Goal: Task Accomplishment & Management: Manage account settings

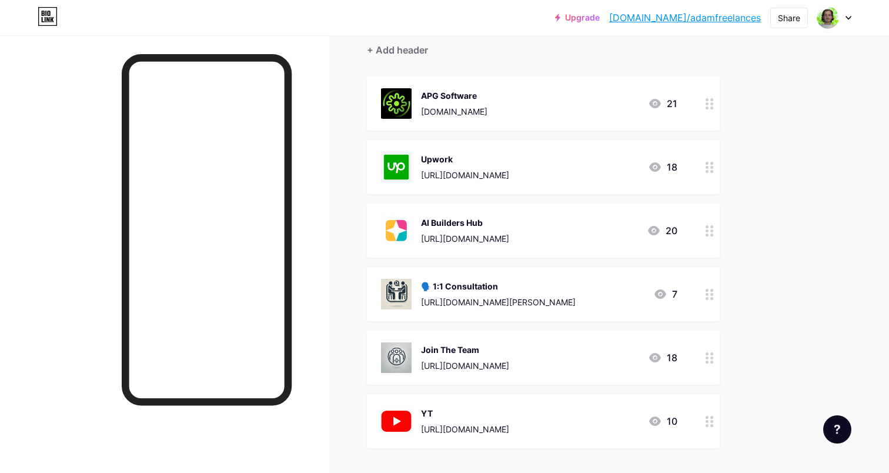
scroll to position [106, 0]
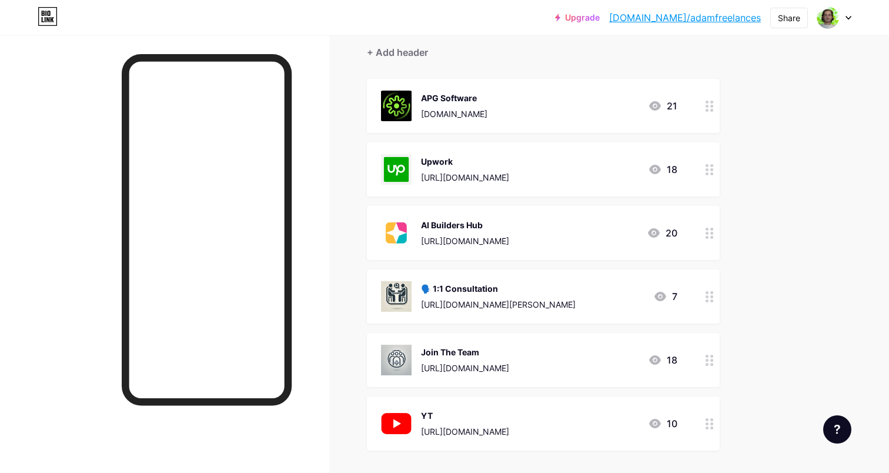
click at [509, 229] on div "AI Builders Hub" at bounding box center [465, 225] width 88 height 12
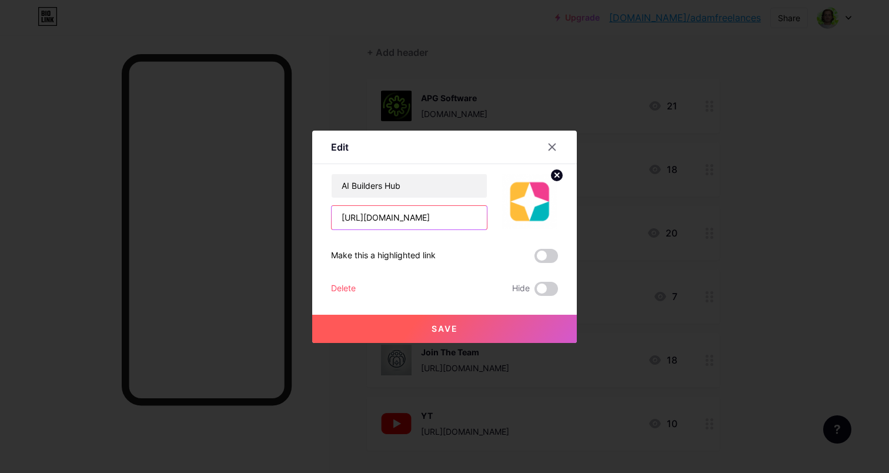
click at [446, 214] on input "https://www.skool.com/ai-builders-hub" at bounding box center [409, 218] width 155 height 24
paste input "/about?ref=0041782f5f2d4bd9a1618674c27e1ad5"
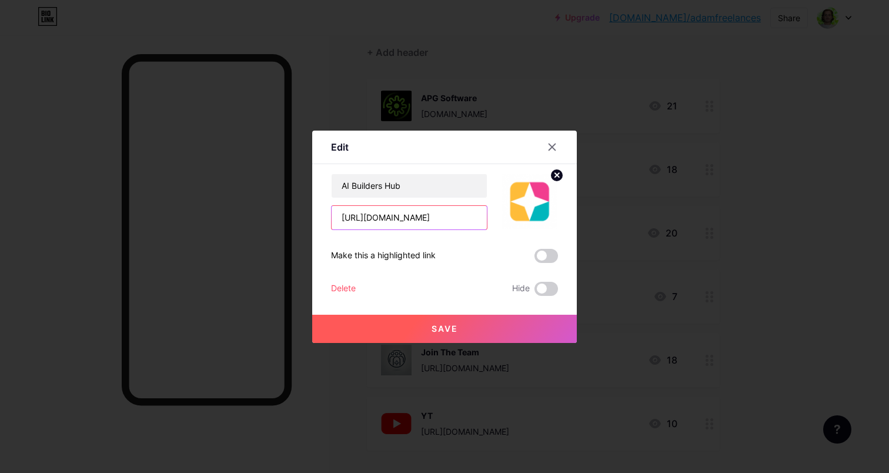
drag, startPoint x: 415, startPoint y: 219, endPoint x: 507, endPoint y: 219, distance: 92.3
click at [507, 219] on div "AI Builders Hub https://www.skool.com/ai-builders-hub/about?ref=0041782f5f2d4bd…" at bounding box center [444, 201] width 227 height 56
click at [420, 216] on input "[URL][DOMAIN_NAME]" at bounding box center [409, 218] width 155 height 24
drag, startPoint x: 395, startPoint y: 218, endPoint x: 321, endPoint y: 218, distance: 73.5
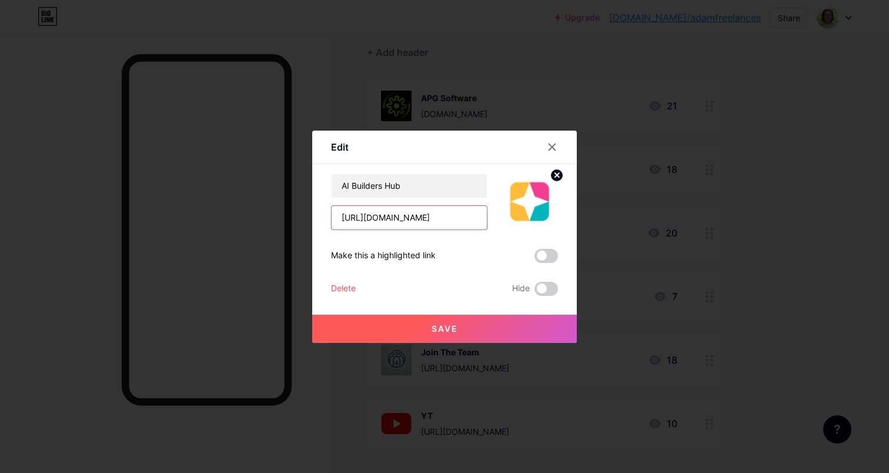
click at [321, 218] on div "Edit Content YouTube Play YouTube video without leaving your page. ADD Vimeo Pl…" at bounding box center [444, 237] width 265 height 212
type input "[URL][DOMAIN_NAME]"
click at [447, 243] on div "AI Builders Hub https://www.skool.com/ai-builders-hub/about?ref=0041782f5f2d4bd…" at bounding box center [444, 234] width 227 height 122
click at [454, 331] on span "Save" at bounding box center [445, 328] width 26 height 10
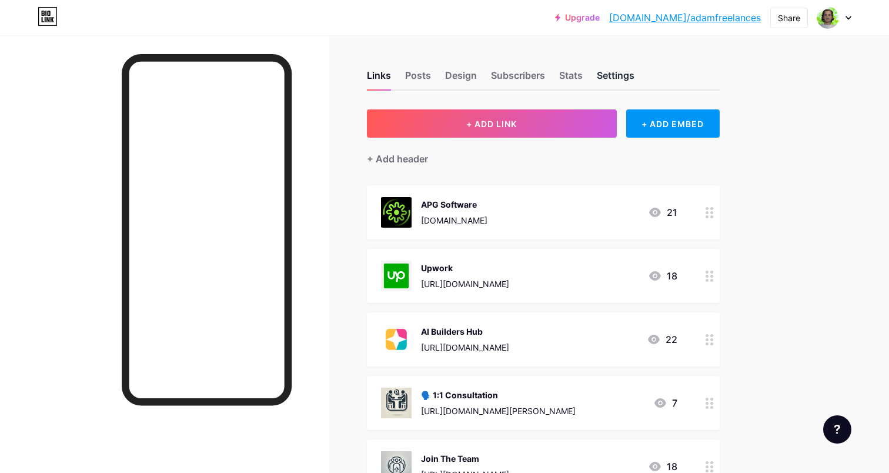
click at [609, 72] on div "Settings" at bounding box center [616, 78] width 38 height 21
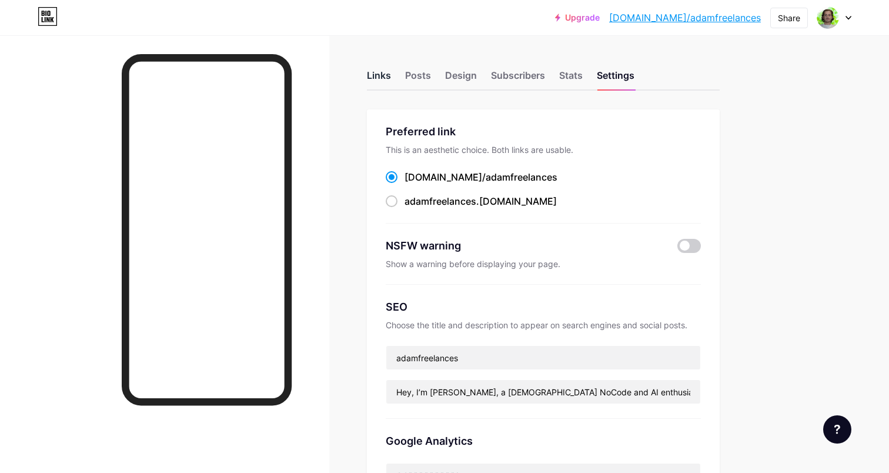
click at [389, 77] on div "Links" at bounding box center [379, 78] width 24 height 21
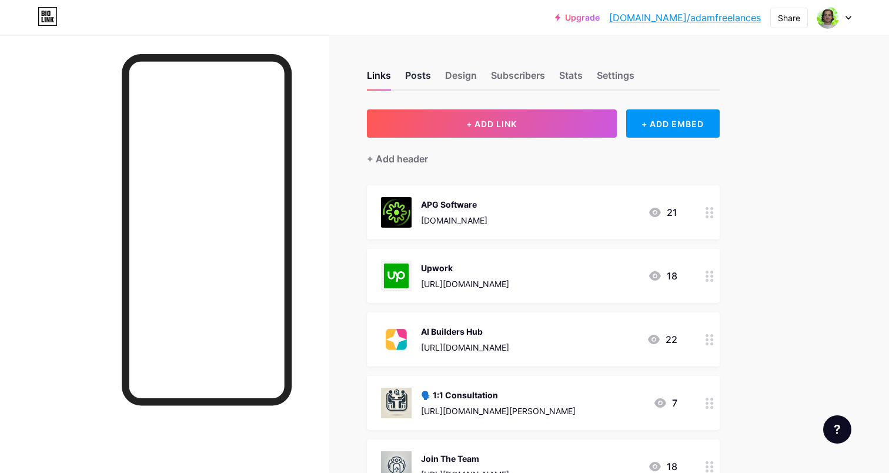
click at [416, 79] on div "Posts" at bounding box center [418, 78] width 26 height 21
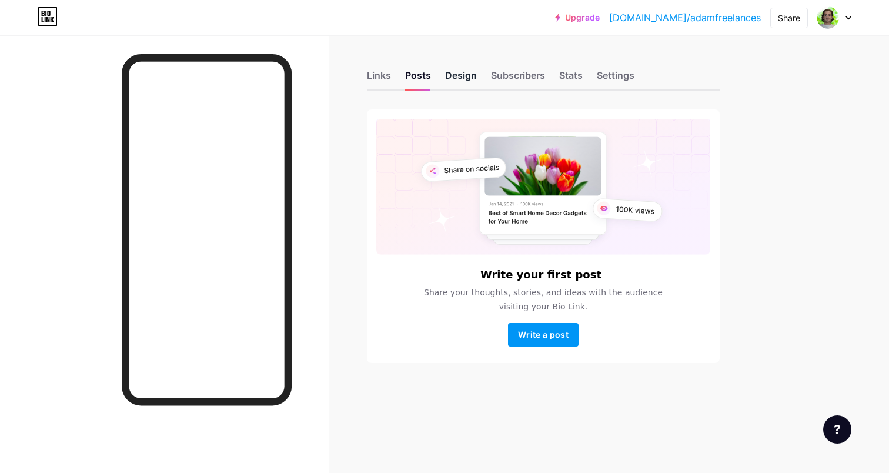
click at [475, 77] on div "Design" at bounding box center [461, 78] width 32 height 21
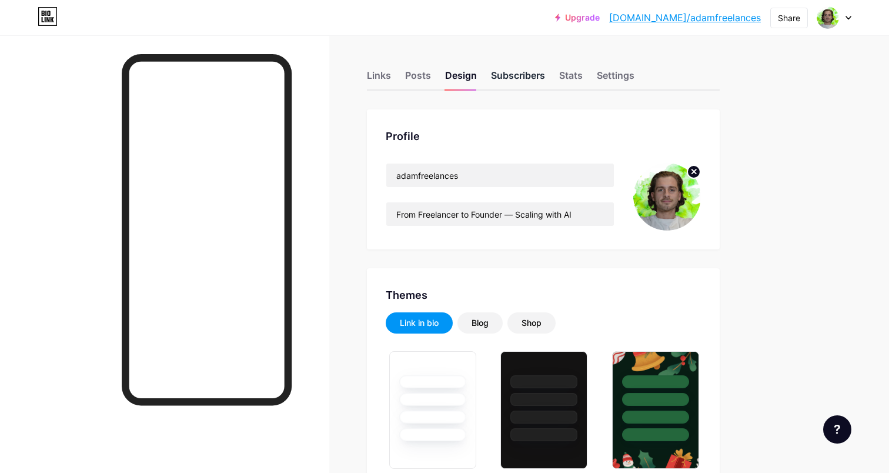
click at [510, 80] on div "Subscribers" at bounding box center [518, 78] width 54 height 21
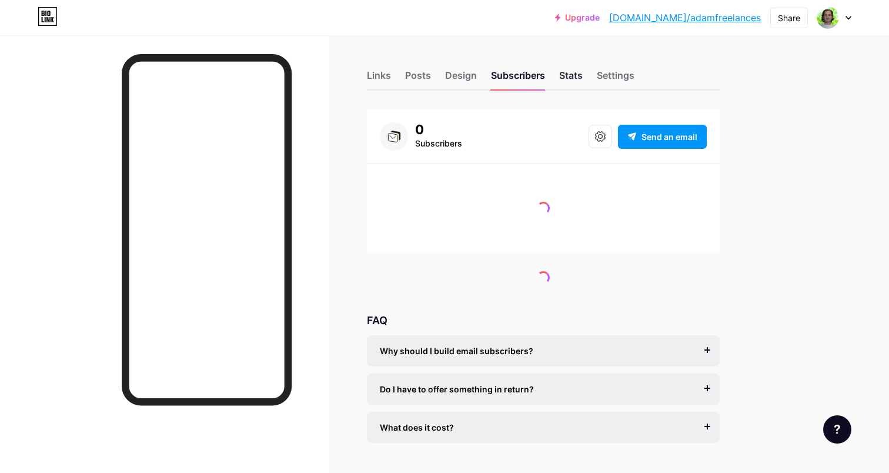
click at [567, 80] on div "Stats" at bounding box center [571, 78] width 24 height 21
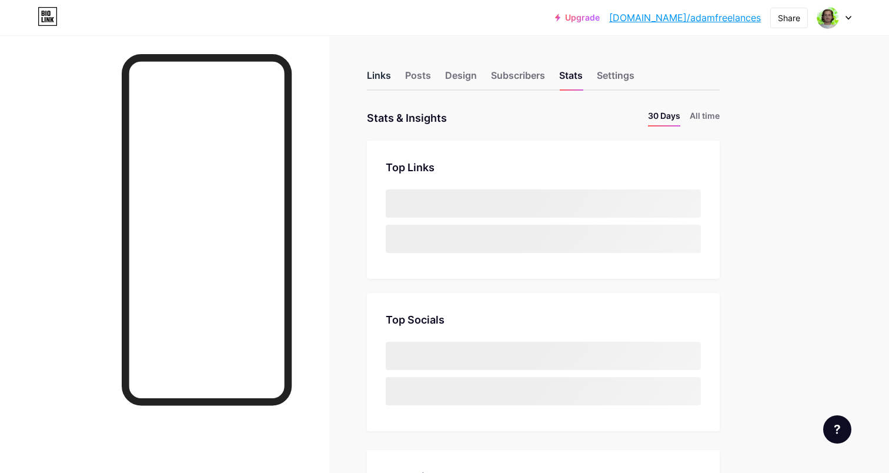
click at [382, 79] on div "Links" at bounding box center [379, 78] width 24 height 21
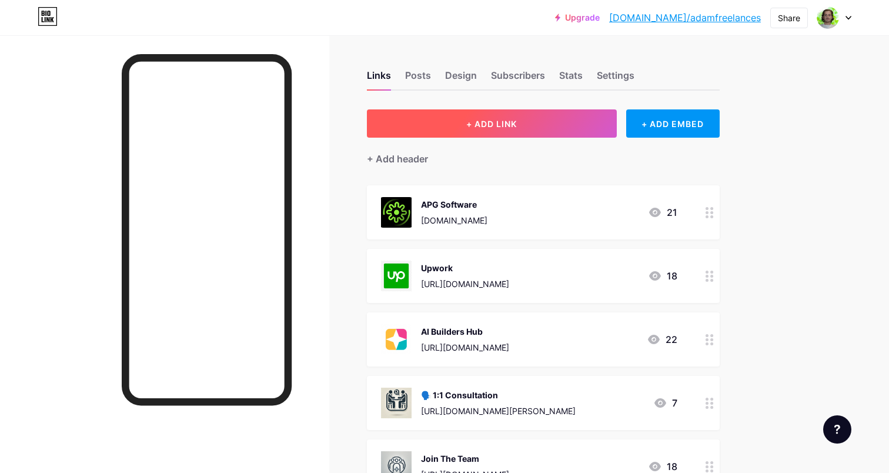
click at [520, 130] on button "+ ADD LINK" at bounding box center [492, 123] width 250 height 28
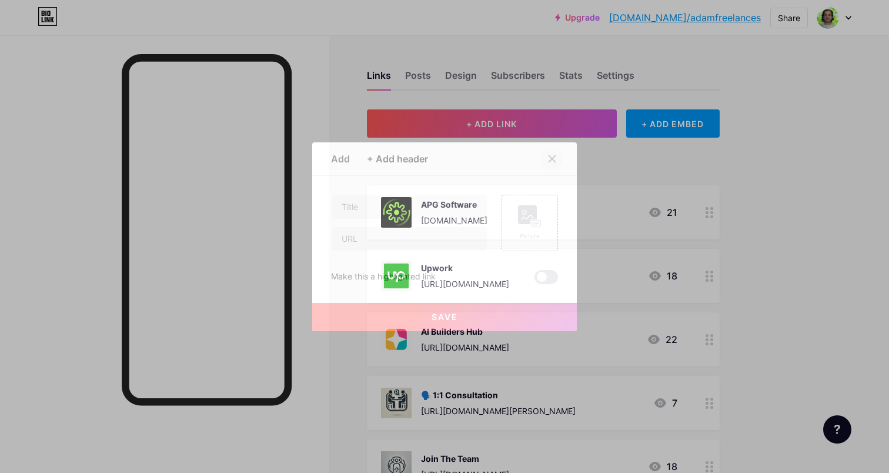
click at [557, 151] on div at bounding box center [552, 158] width 21 height 21
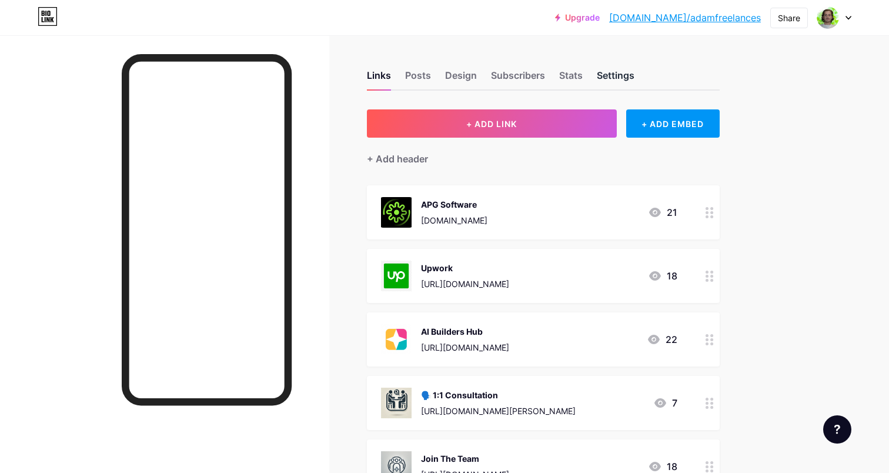
click at [616, 76] on div "Settings" at bounding box center [616, 78] width 38 height 21
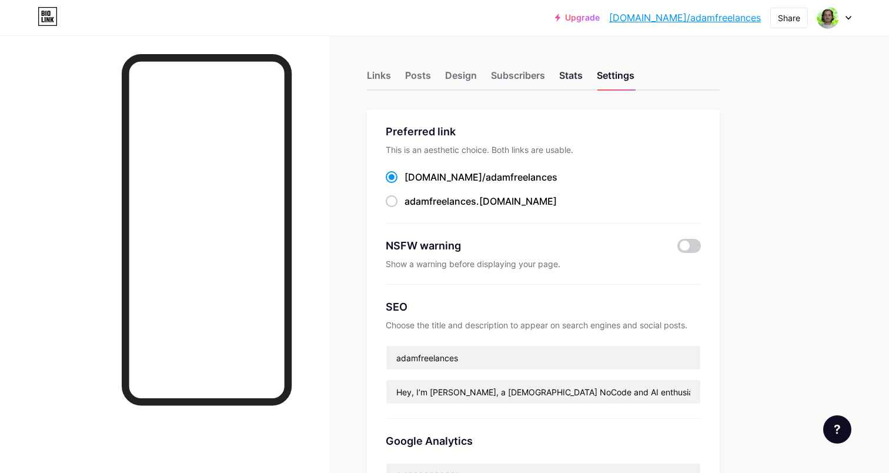
click at [563, 69] on div "Stats" at bounding box center [571, 78] width 24 height 21
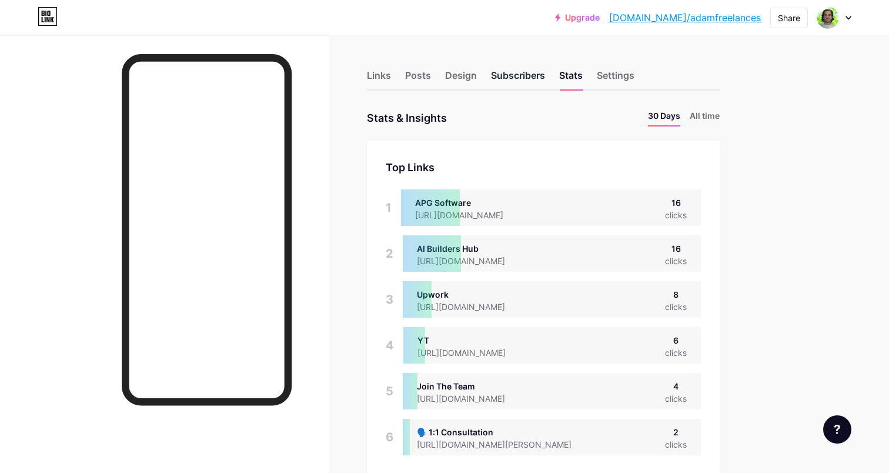
click at [520, 83] on div "Subscribers" at bounding box center [518, 78] width 54 height 21
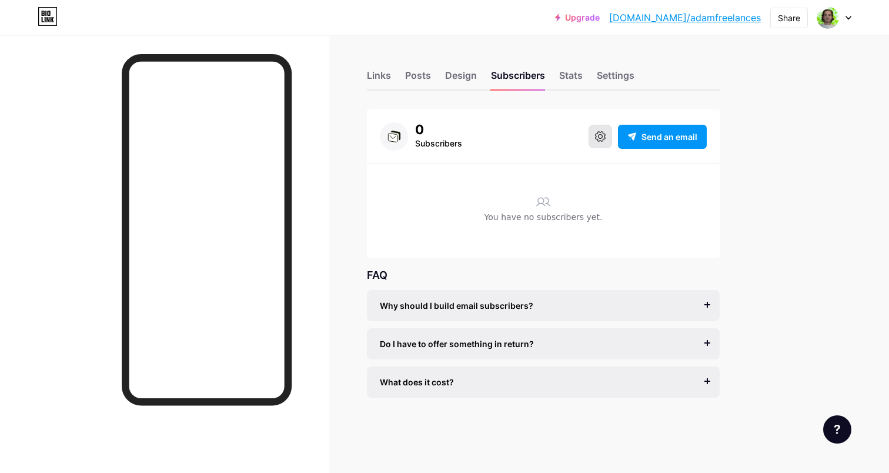
click at [598, 135] on icon at bounding box center [600, 136] width 11 height 11
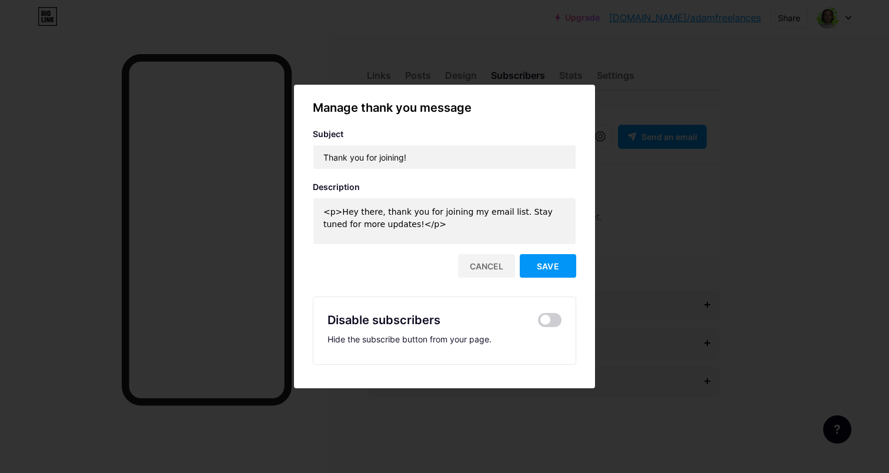
click at [623, 261] on div at bounding box center [444, 236] width 889 height 473
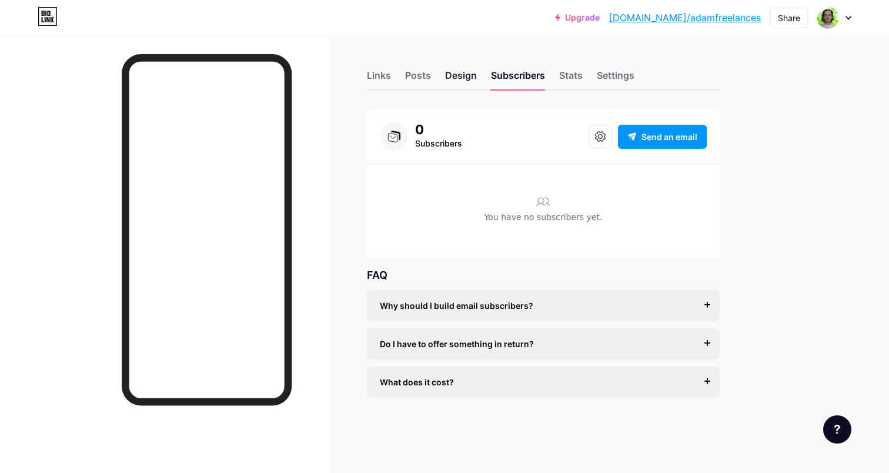
click at [453, 75] on div "Design" at bounding box center [461, 78] width 32 height 21
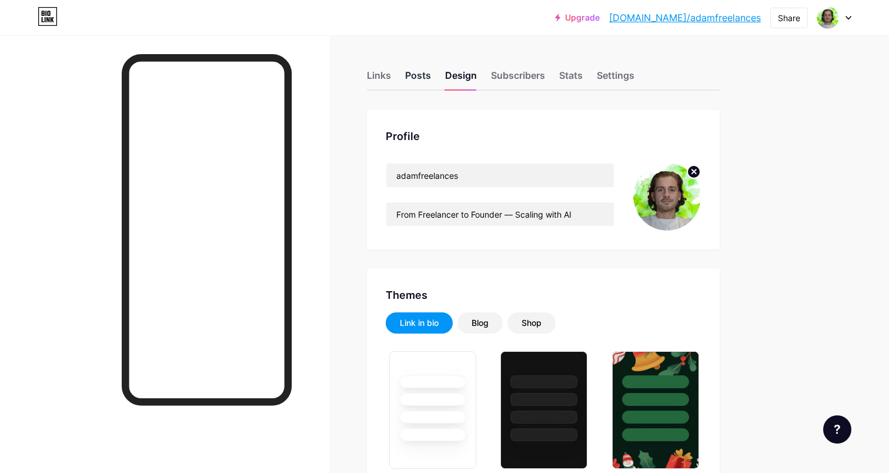
click at [422, 78] on div "Posts" at bounding box center [418, 78] width 26 height 21
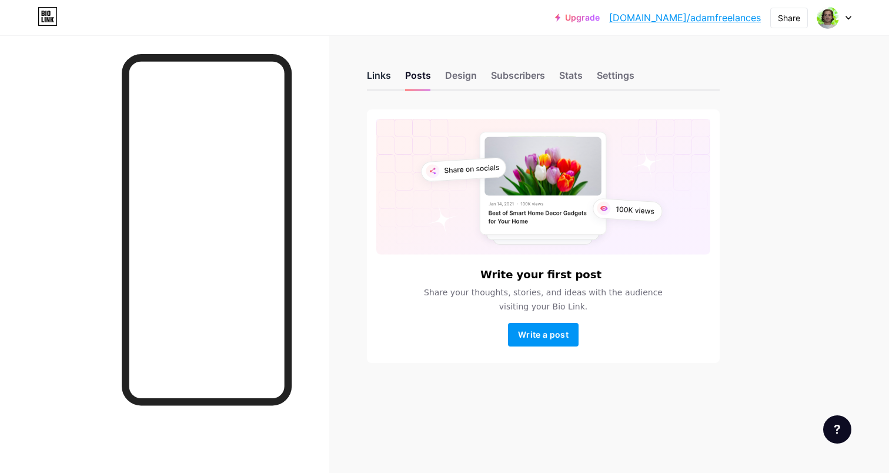
click at [384, 79] on div "Links" at bounding box center [379, 78] width 24 height 21
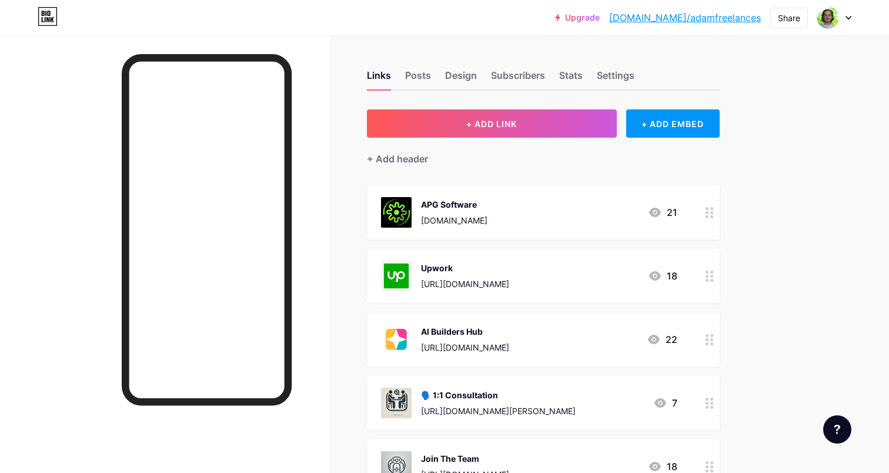
click at [849, 16] on icon at bounding box center [849, 18] width 6 height 4
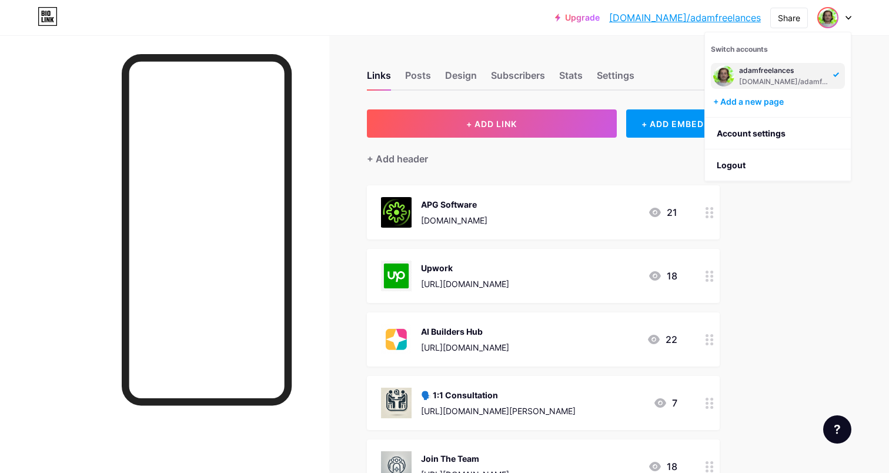
click at [569, 159] on div "+ Add header" at bounding box center [543, 152] width 353 height 29
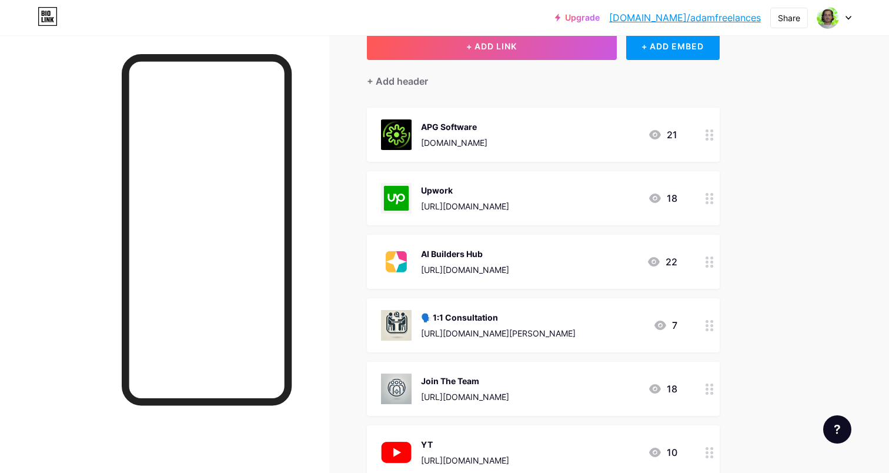
scroll to position [76, 0]
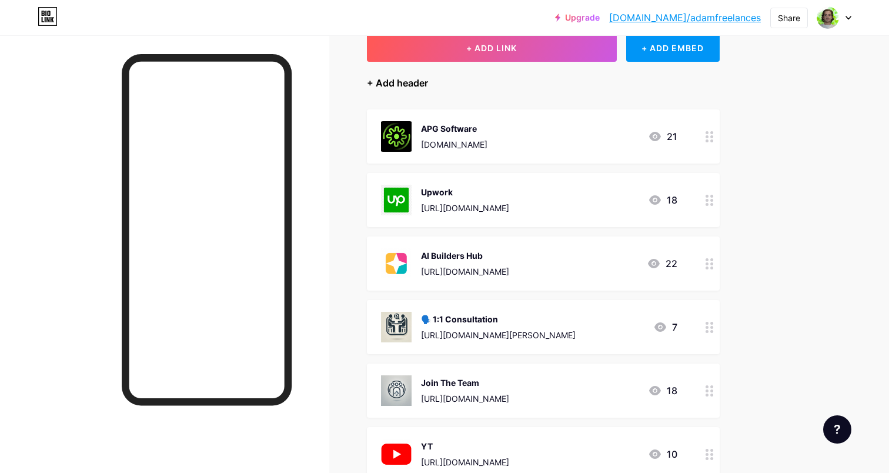
click at [399, 87] on div "+ Add header" at bounding box center [397, 83] width 61 height 14
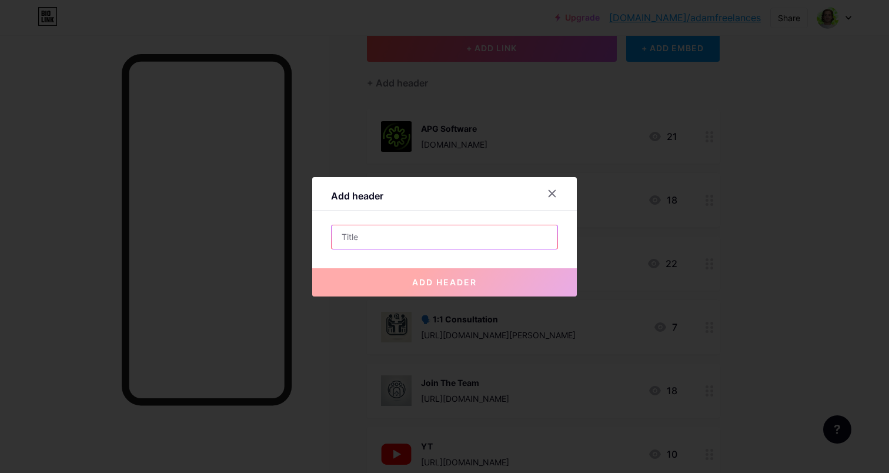
click at [388, 242] on input "text" at bounding box center [445, 237] width 226 height 24
click at [559, 192] on div at bounding box center [552, 193] width 21 height 21
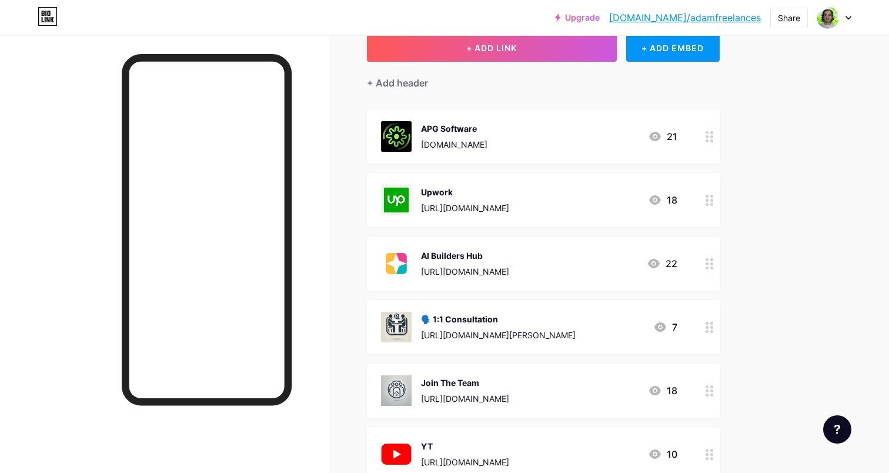
scroll to position [362, 0]
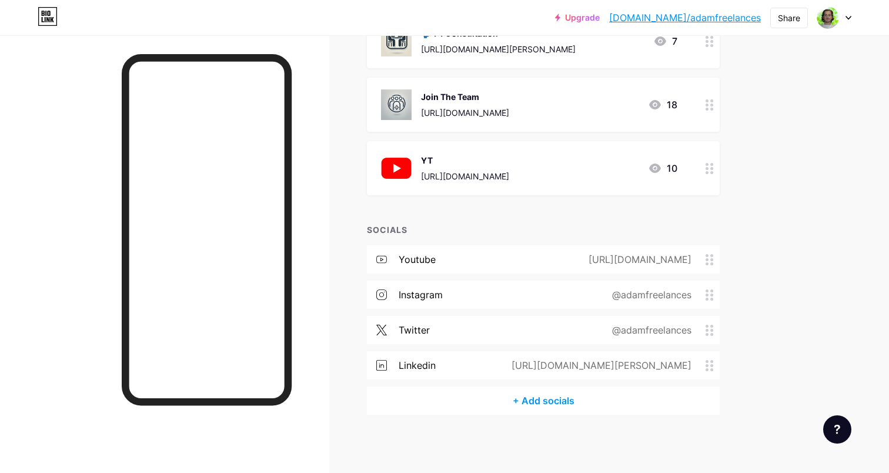
click at [536, 404] on div "+ Add socials" at bounding box center [543, 400] width 353 height 28
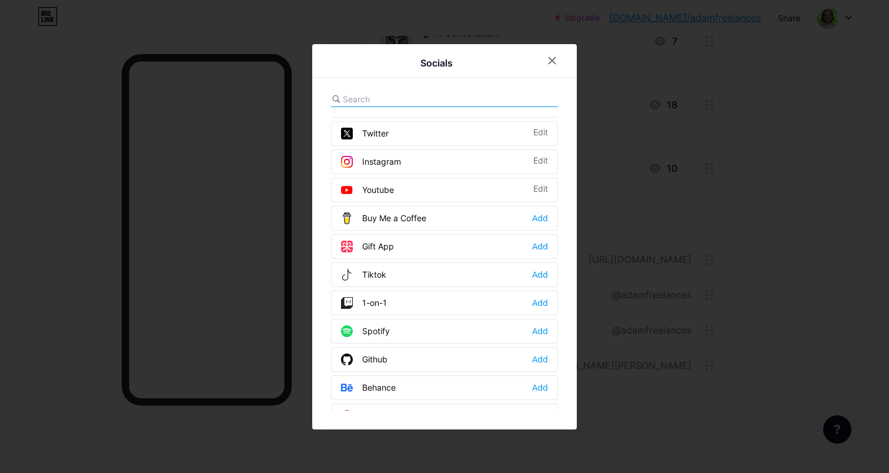
scroll to position [91, 0]
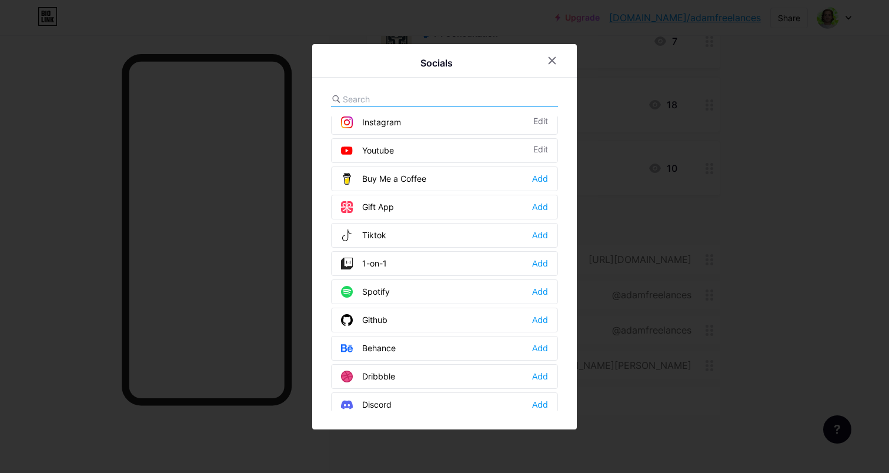
click at [373, 262] on div "1-on-1" at bounding box center [364, 264] width 46 height 12
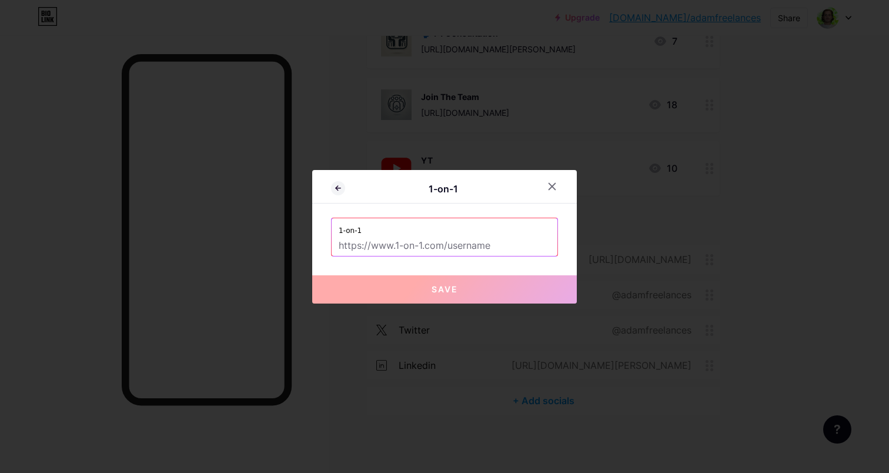
click at [438, 242] on input "text" at bounding box center [445, 246] width 212 height 20
click at [336, 195] on div "1-on-1" at bounding box center [436, 189] width 211 height 16
click at [332, 190] on icon at bounding box center [338, 188] width 14 height 14
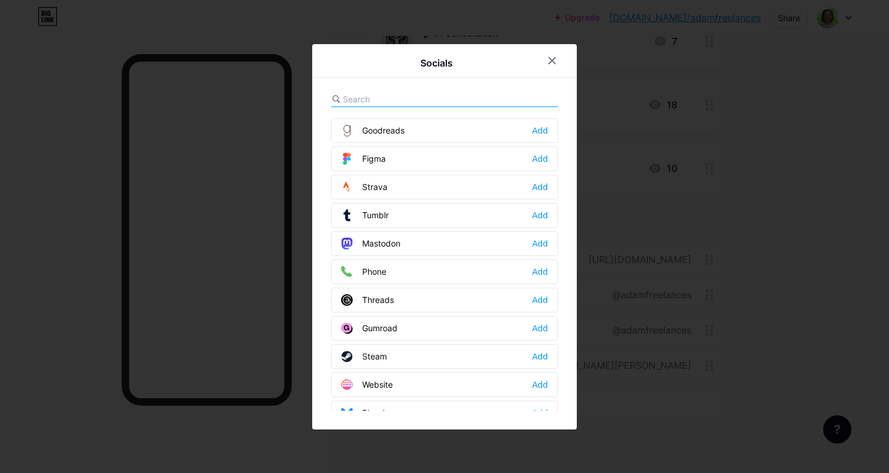
scroll to position [1061, 0]
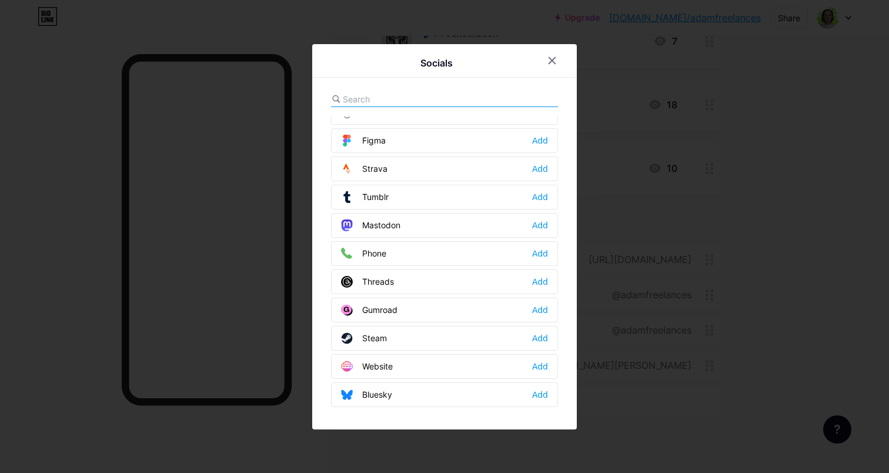
click at [635, 409] on div at bounding box center [444, 236] width 889 height 473
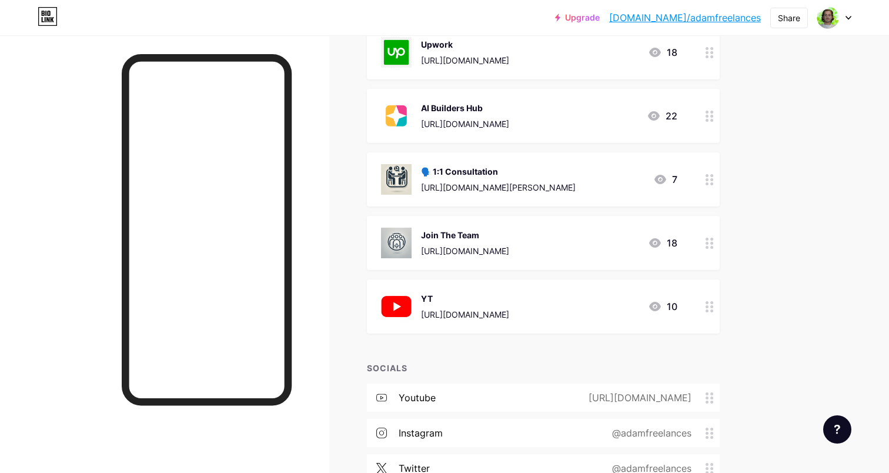
scroll to position [0, 0]
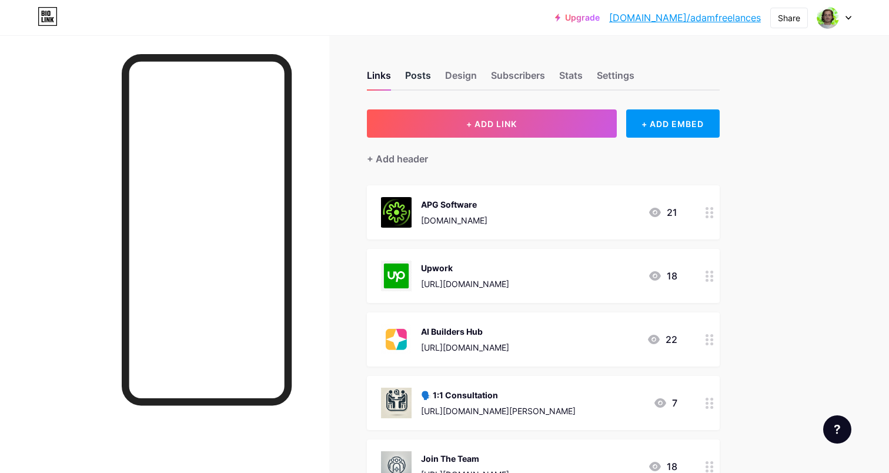
click at [407, 68] on div "Posts" at bounding box center [418, 78] width 26 height 21
